Goal: Check status: Check status

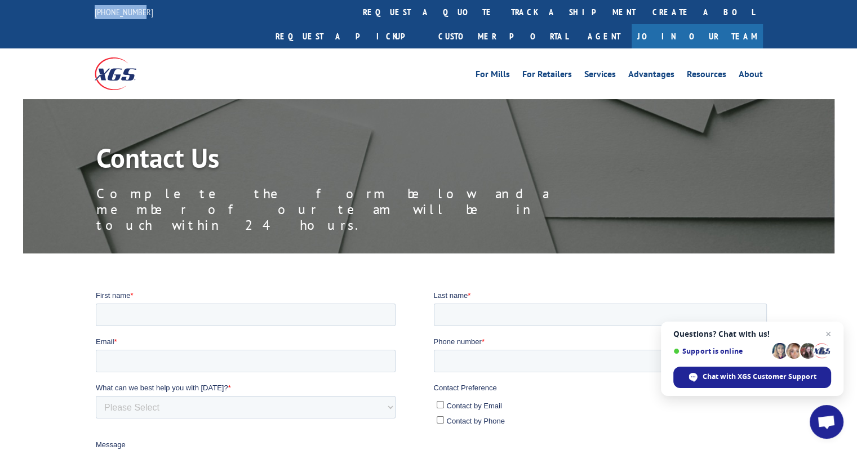
drag, startPoint x: 149, startPoint y: 22, endPoint x: 80, endPoint y: 8, distance: 70.1
click at [80, 8] on div "[PHONE_NUMBER] request a quote track a shipment Create a BOL Request a pickup C…" at bounding box center [428, 24] width 857 height 48
copy link "[PHONE_NUMBER]"
click at [503, 7] on link "track a shipment" at bounding box center [573, 12] width 141 height 24
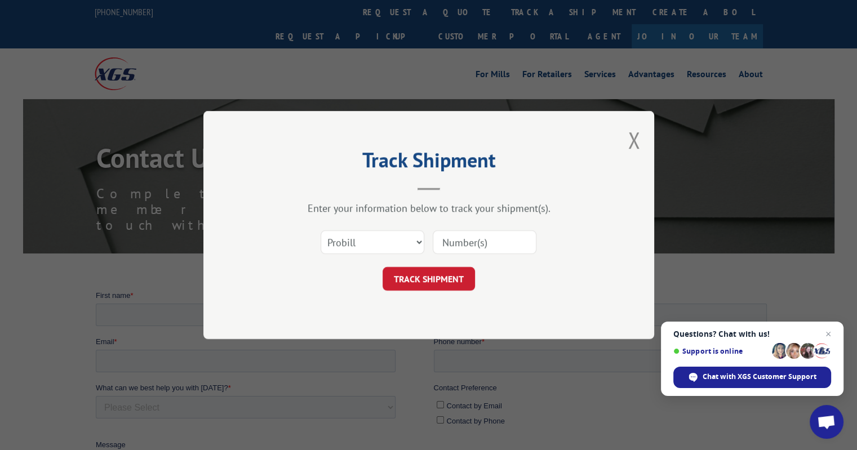
click at [452, 233] on input at bounding box center [485, 242] width 104 height 24
paste input "11572112"
type input "11572112"
click at [445, 289] on button "TRACK SHIPMENT" at bounding box center [429, 279] width 92 height 24
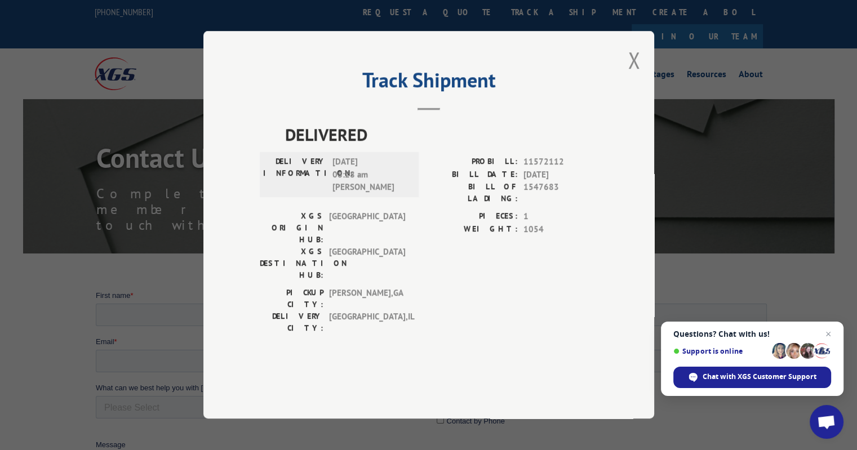
click at [626, 97] on div "Track Shipment DELIVERED DELIVERY INFORMATION: [DATE] 08:28 am [PERSON_NAME]: 1…" at bounding box center [428, 225] width 451 height 388
click at [441, 139] on div "Track Shipment DELIVERED DELIVERY INFORMATION: [DATE] 08:28 am [PERSON_NAME]: 1…" at bounding box center [428, 225] width 451 height 388
click at [461, 94] on h2 "Track Shipment" at bounding box center [429, 82] width 338 height 21
click at [627, 85] on div "Track Shipment DELIVERED DELIVERY INFORMATION: [DATE] 08:28 am [PERSON_NAME]: 1…" at bounding box center [428, 225] width 451 height 388
click at [635, 75] on button "Close modal" at bounding box center [634, 60] width 12 height 30
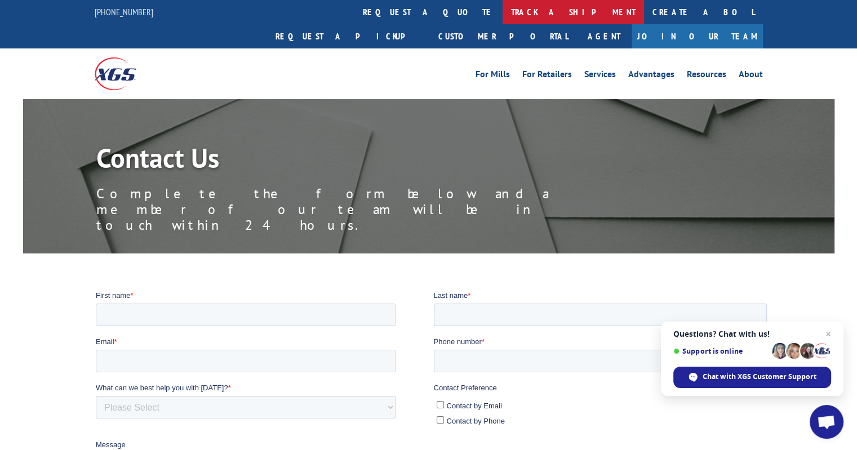
click at [503, 6] on link "track a shipment" at bounding box center [573, 12] width 141 height 24
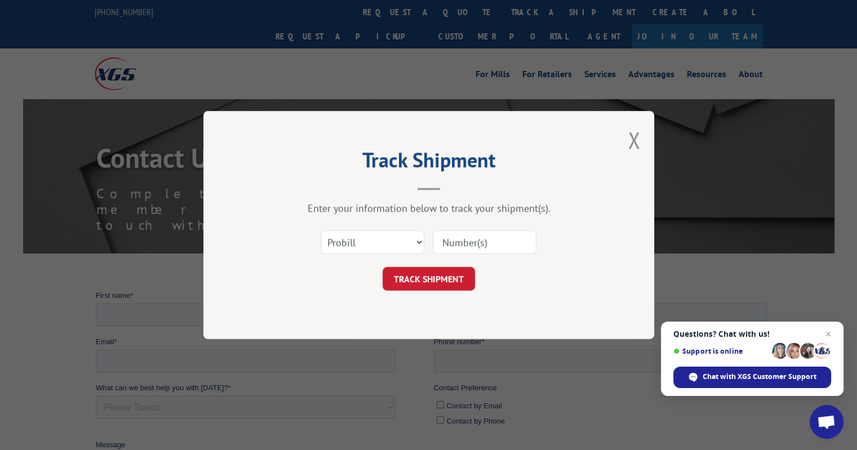
click at [455, 236] on input at bounding box center [485, 242] width 104 height 24
paste input "FR40240265"
type input "FR40240265"
click at [446, 272] on button "TRACK SHIPMENT" at bounding box center [429, 279] width 92 height 24
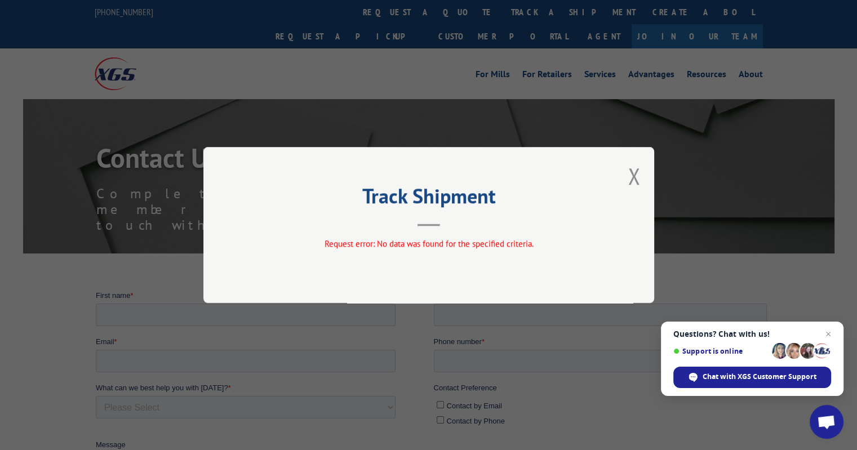
click at [627, 177] on div "Track Shipment Request error: No data was found for the specified criteria." at bounding box center [428, 225] width 451 height 156
click at [631, 175] on button "Close modal" at bounding box center [634, 176] width 12 height 30
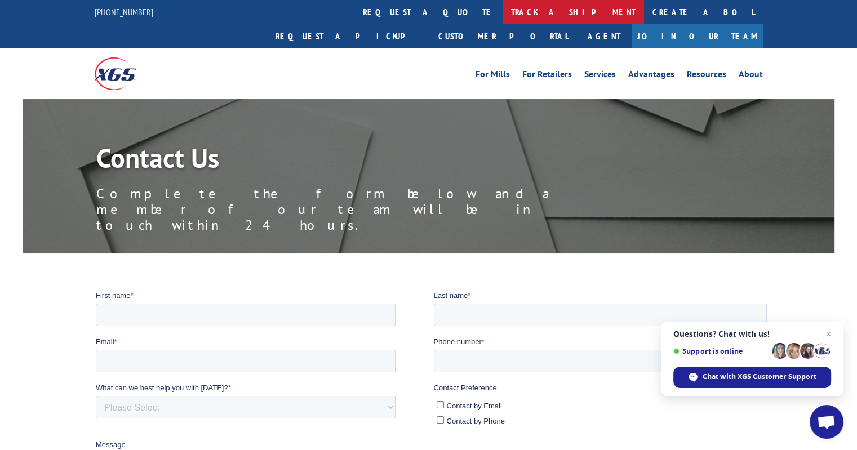
click at [503, 10] on link "track a shipment" at bounding box center [573, 12] width 141 height 24
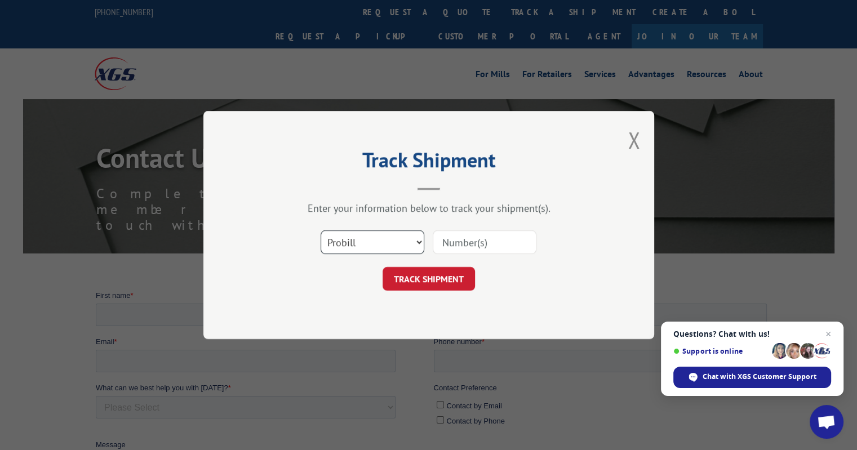
click at [361, 243] on select "Select category... Probill BOL PO" at bounding box center [373, 242] width 104 height 24
select select "po"
click at [321, 230] on select "Select category... Probill BOL PO" at bounding box center [373, 242] width 104 height 24
click at [505, 245] on input at bounding box center [485, 242] width 104 height 24
paste input "11572112"
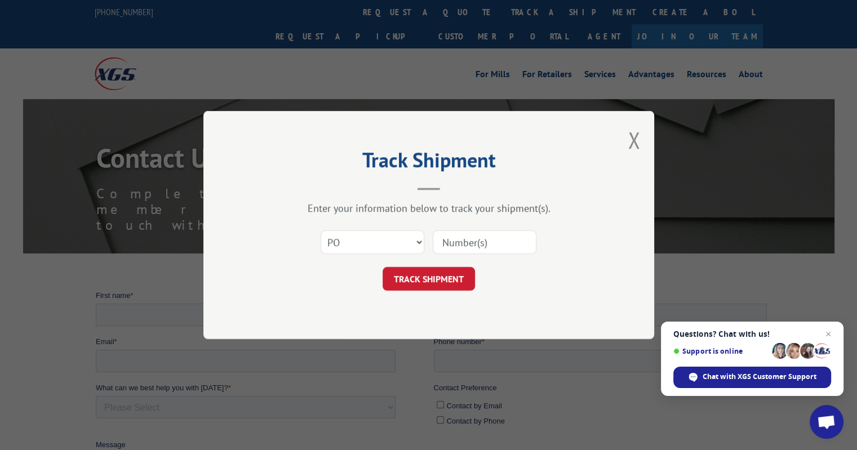
type input "11572112"
click at [467, 279] on button "TRACK SHIPMENT" at bounding box center [429, 279] width 92 height 24
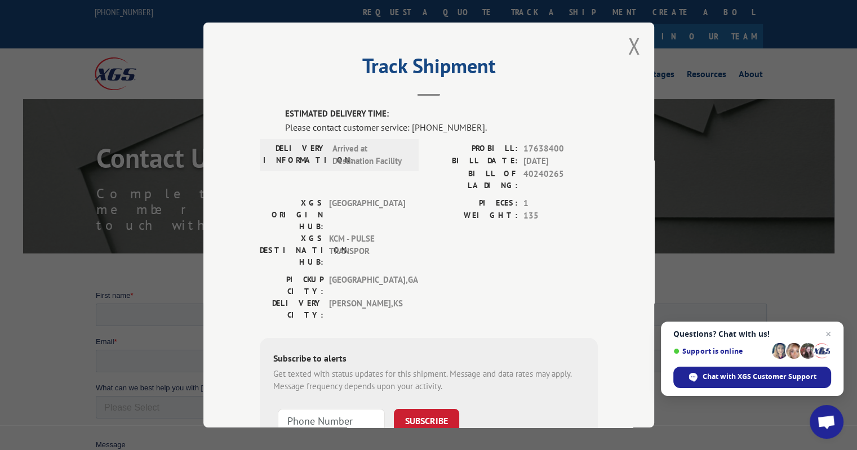
scroll to position [7, 0]
